Goal: Task Accomplishment & Management: Manage account settings

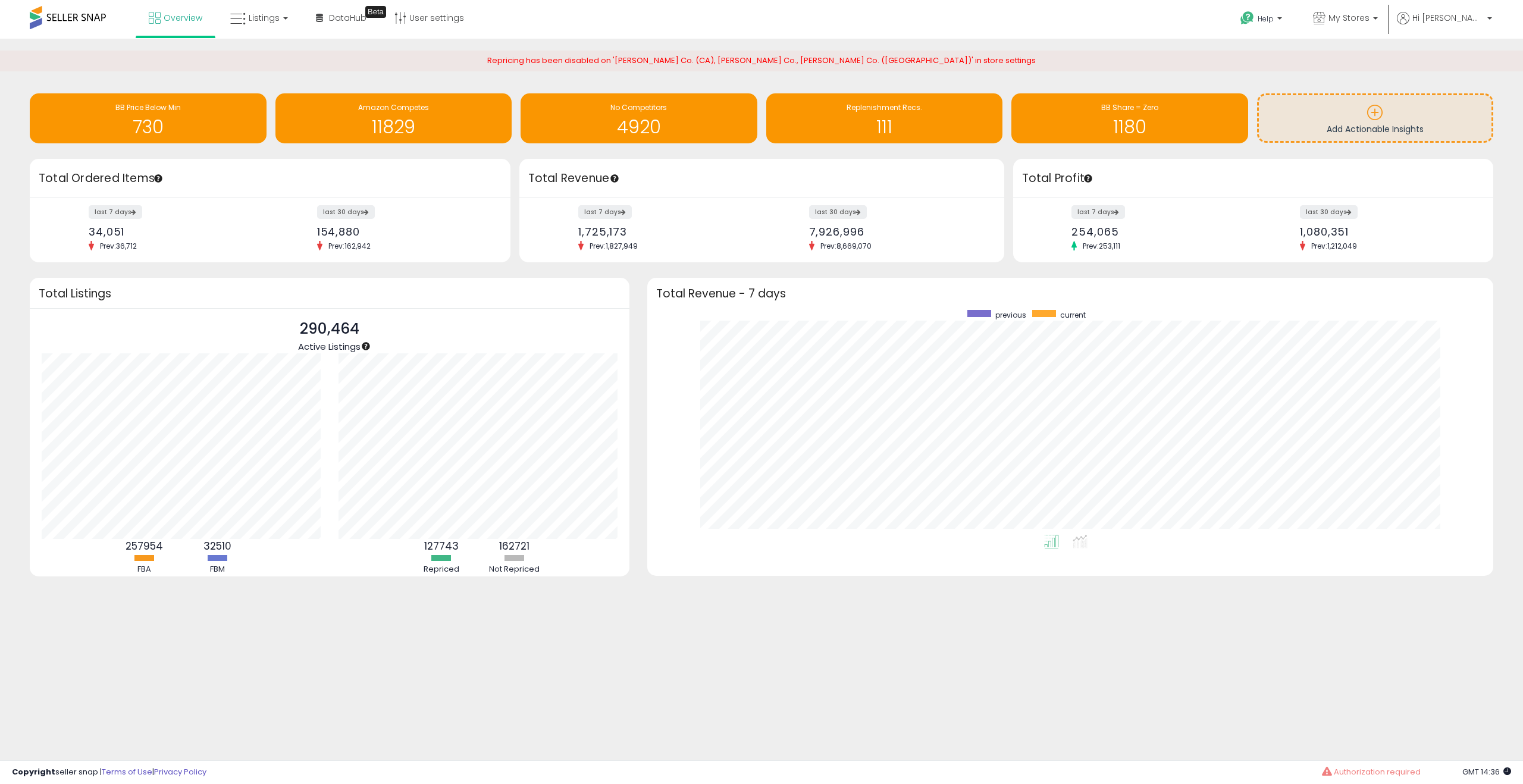
scroll to position [225, 822]
click at [1369, 23] on span "My Stores" at bounding box center [1349, 17] width 41 height 12
click at [1369, 19] on span "My Stores" at bounding box center [1349, 17] width 41 height 12
click at [1369, 16] on span "My Stores" at bounding box center [1349, 17] width 41 height 12
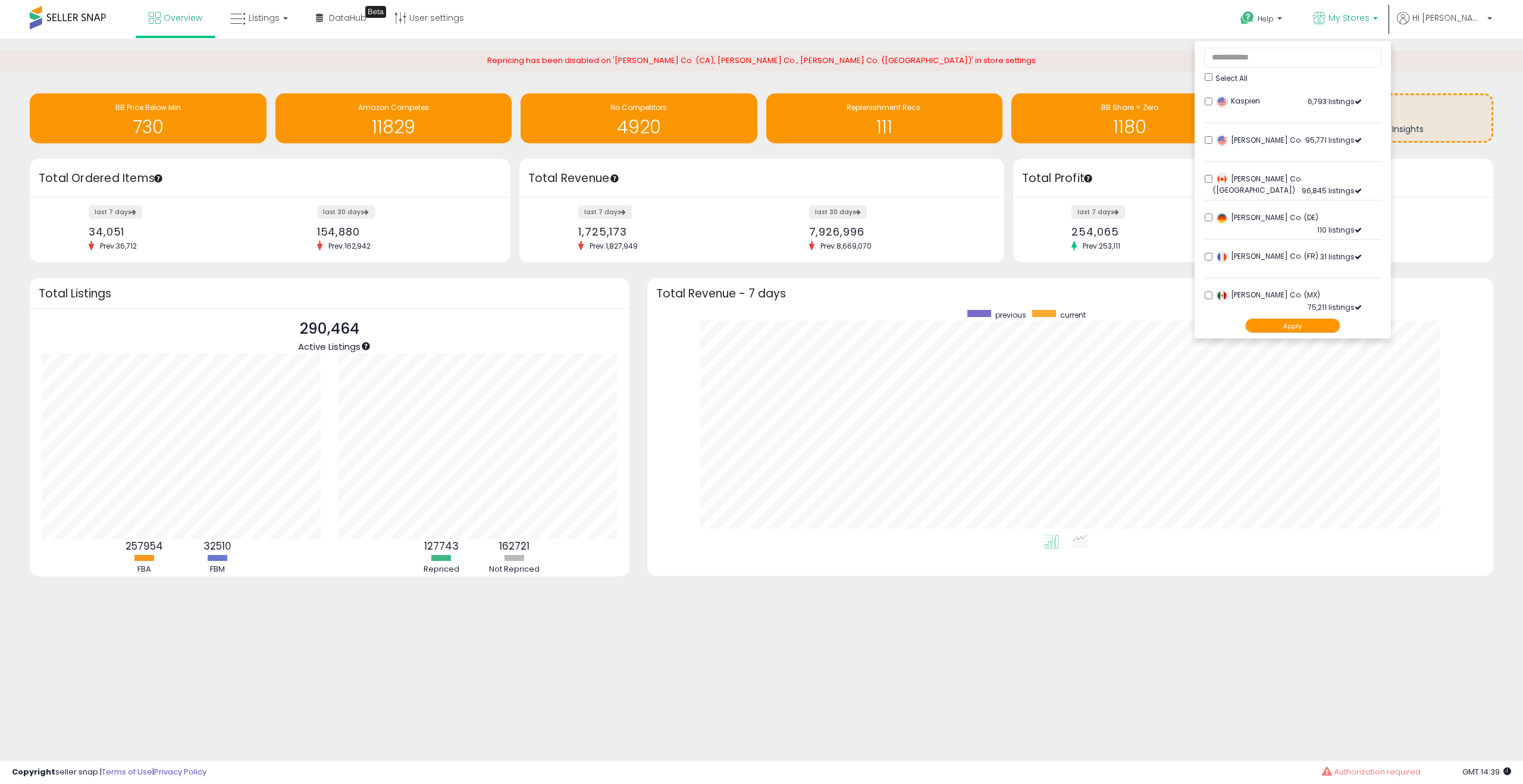
click at [1334, 327] on button "Apply" at bounding box center [1292, 325] width 95 height 15
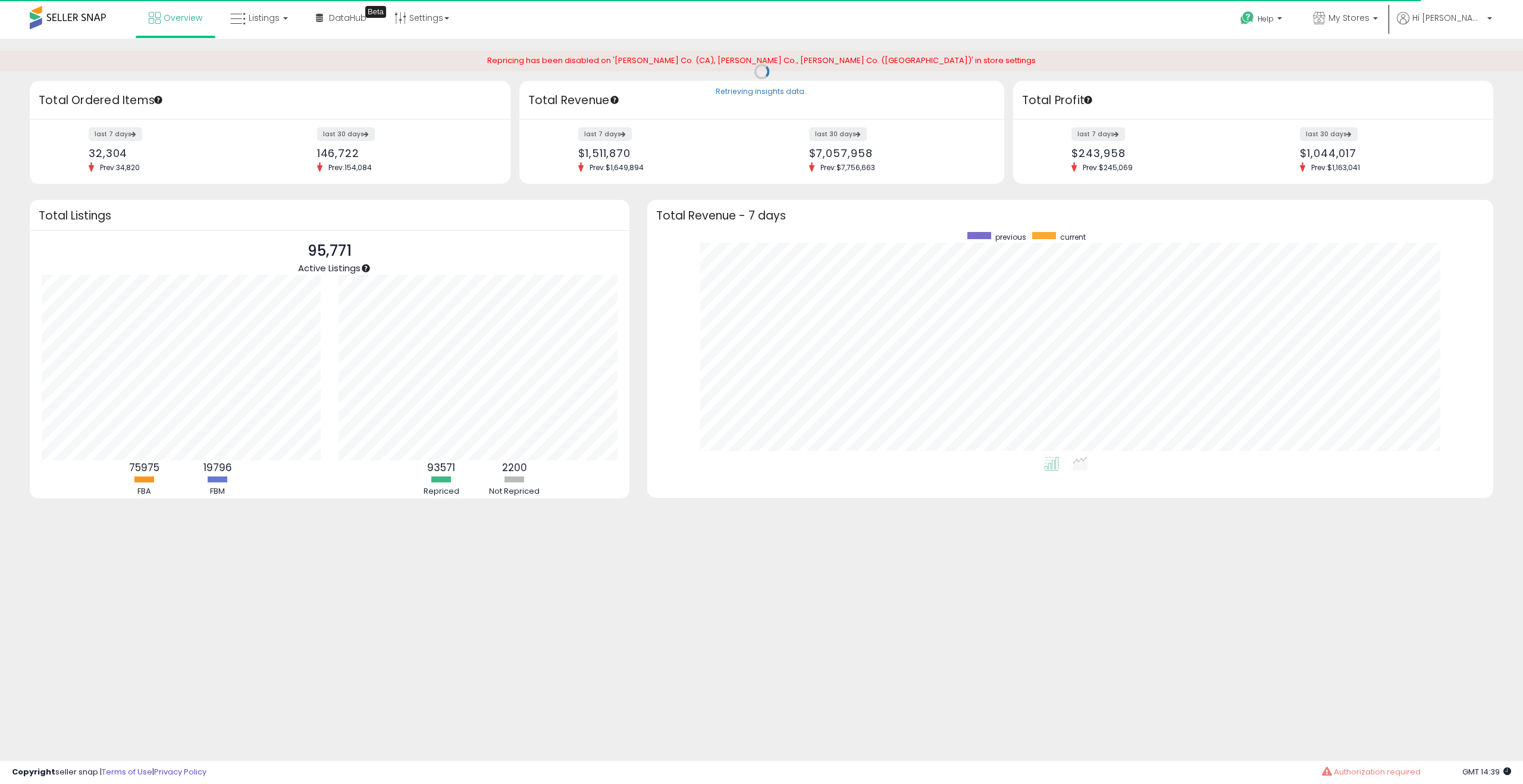
scroll to position [225, 822]
click at [1482, 29] on link "Hi [PERSON_NAME]" at bounding box center [1445, 25] width 95 height 27
click at [1437, 120] on li "Stop impersonating" at bounding box center [1442, 126] width 95 height 29
click at [1434, 124] on link "Stop impersonating" at bounding box center [1442, 126] width 77 height 11
